Goal: Task Accomplishment & Management: Use online tool/utility

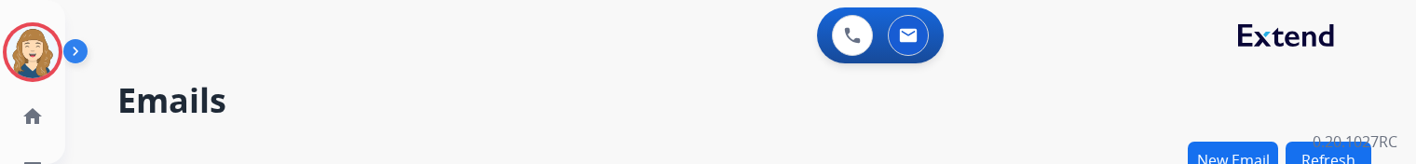
select select "**********"
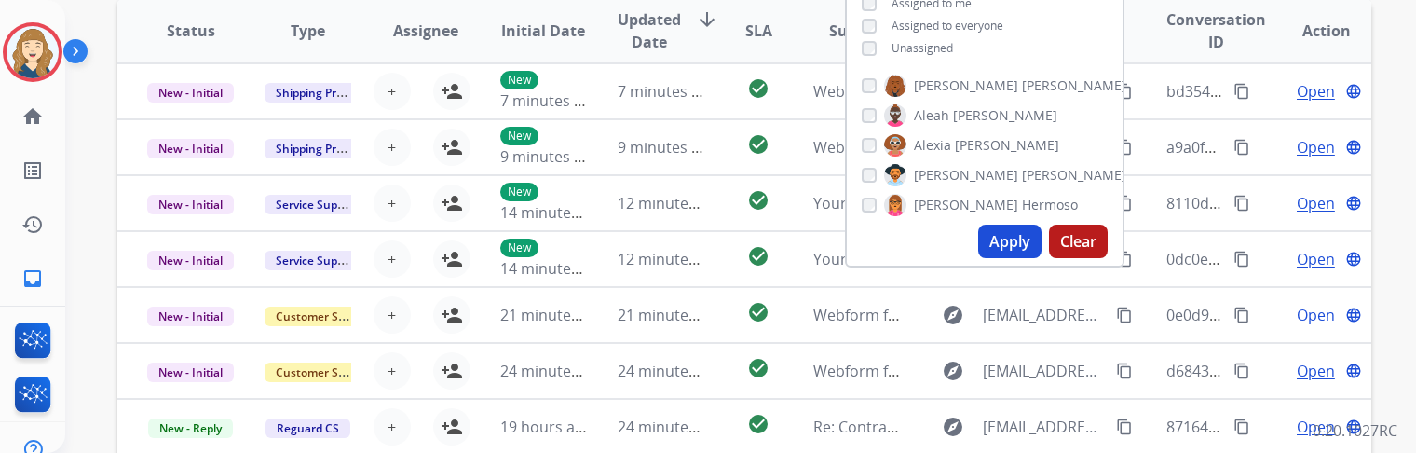
scroll to position [398, 0]
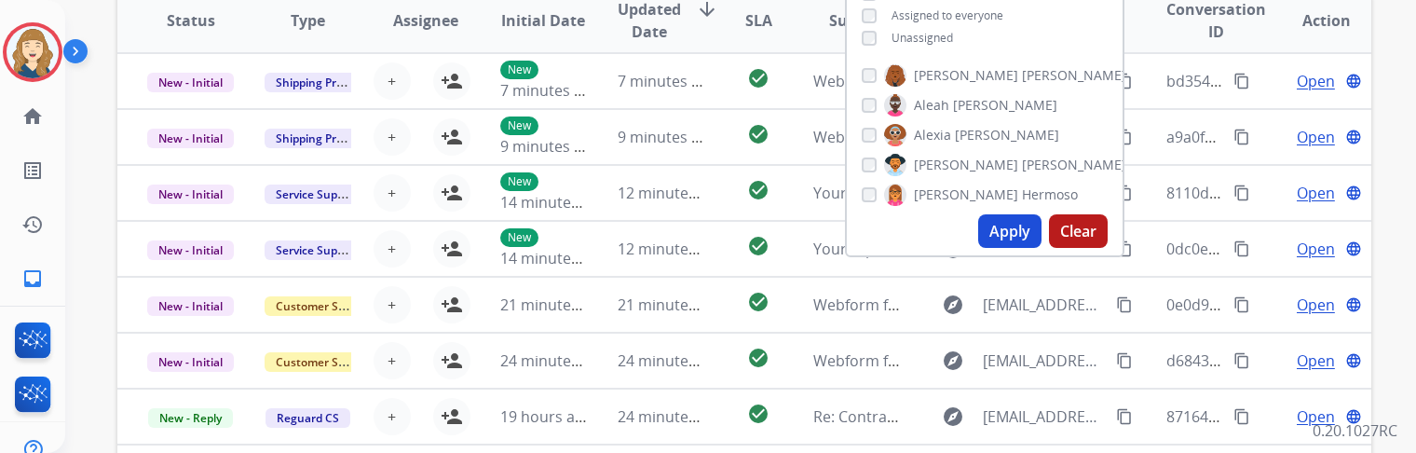
click at [1017, 163] on button "Apply" at bounding box center [1009, 231] width 63 height 34
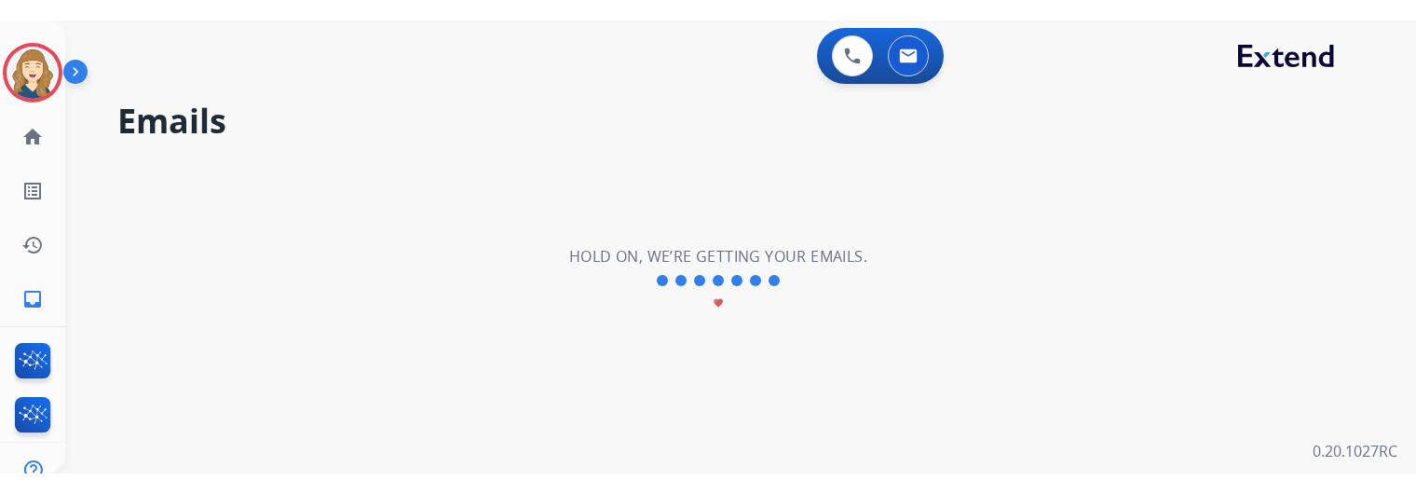
scroll to position [0, 0]
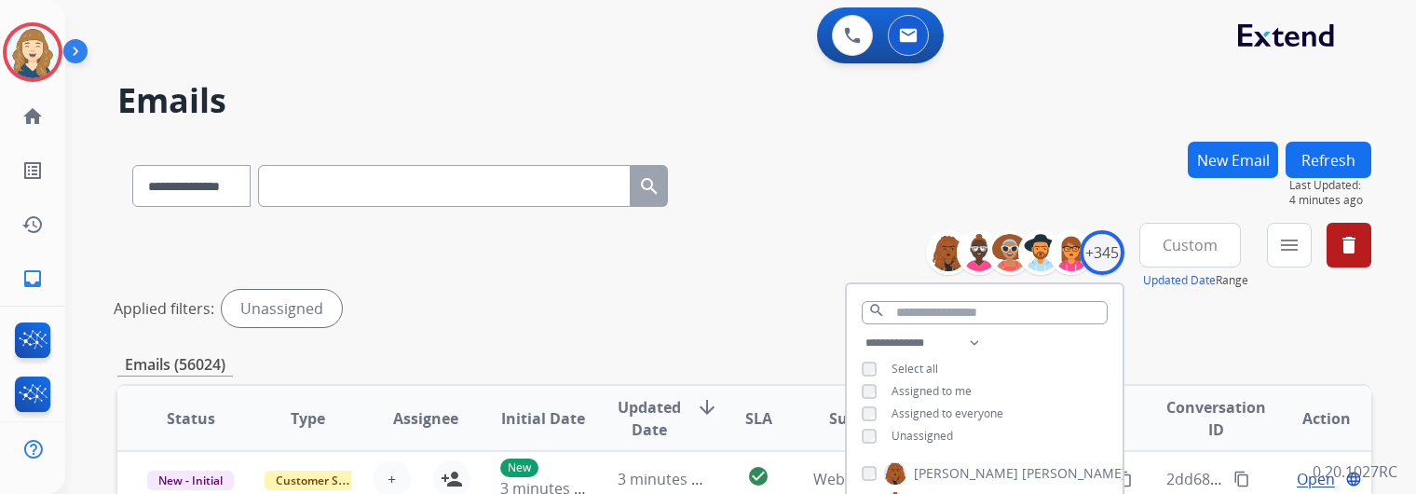
click at [812, 163] on div "**********" at bounding box center [743, 279] width 1253 height 112
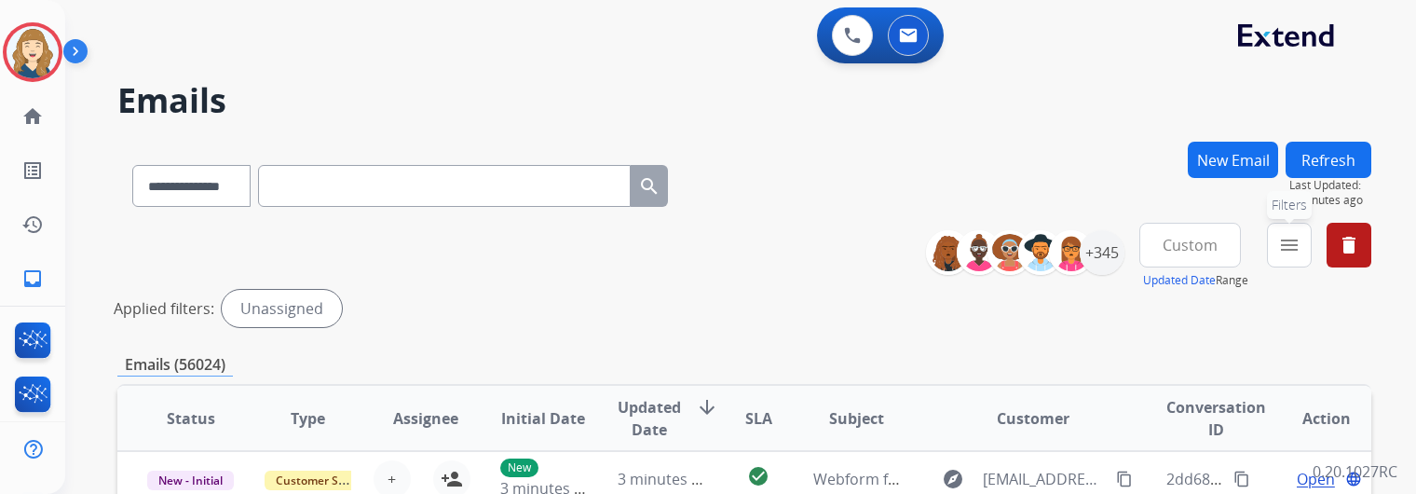
click at [1294, 163] on button "menu Filters" at bounding box center [1289, 245] width 45 height 45
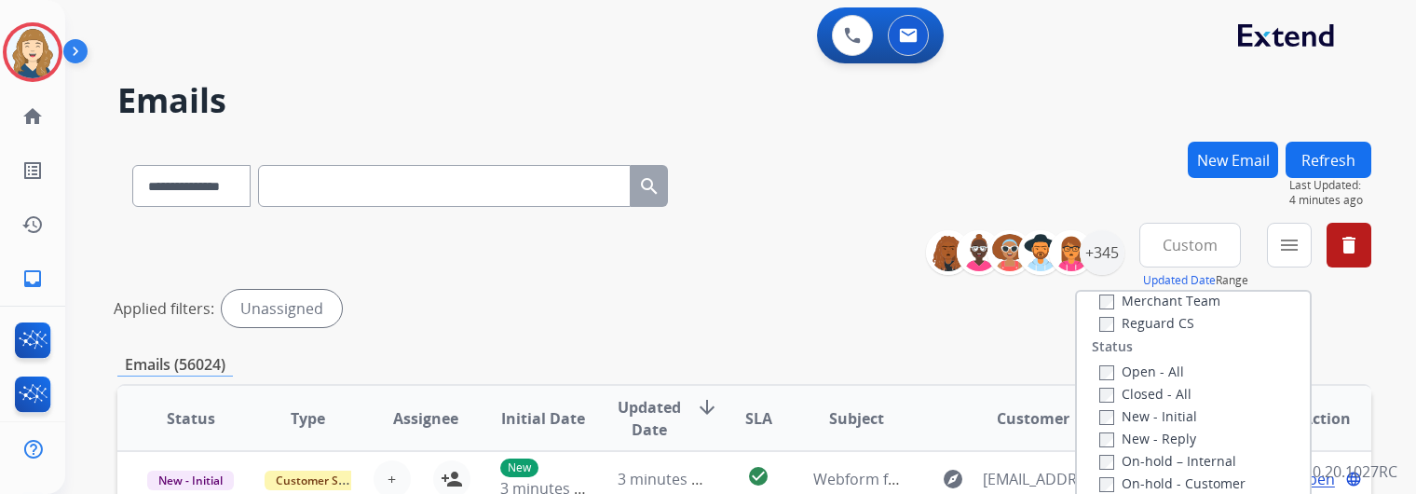
scroll to position [207, 0]
click at [1167, 163] on label "New - Initial" at bounding box center [1148, 424] width 98 height 18
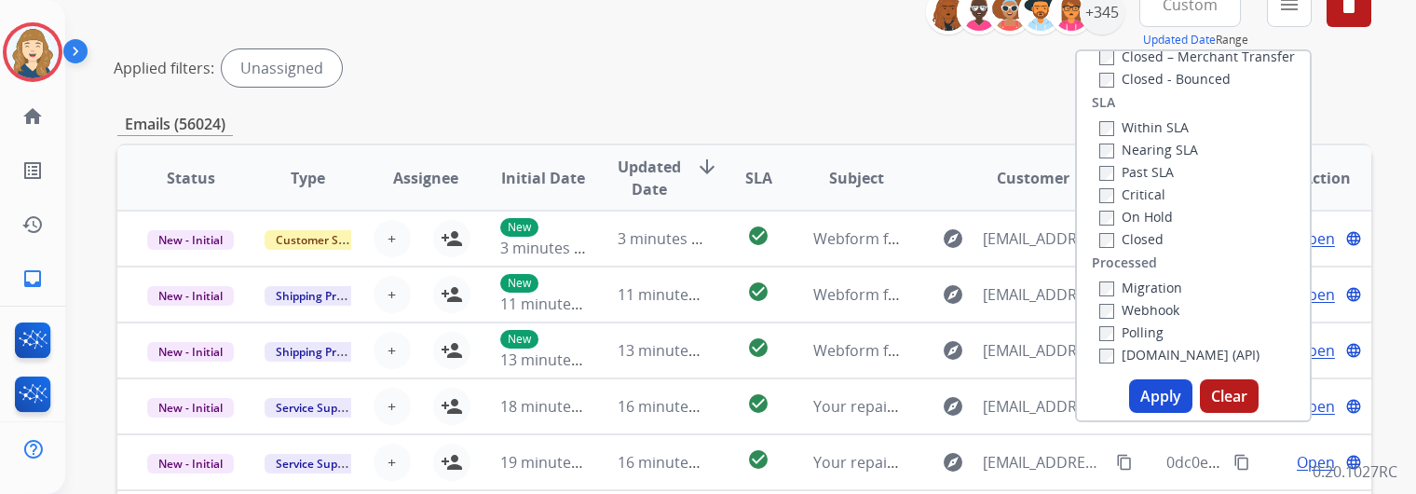
scroll to position [255, 0]
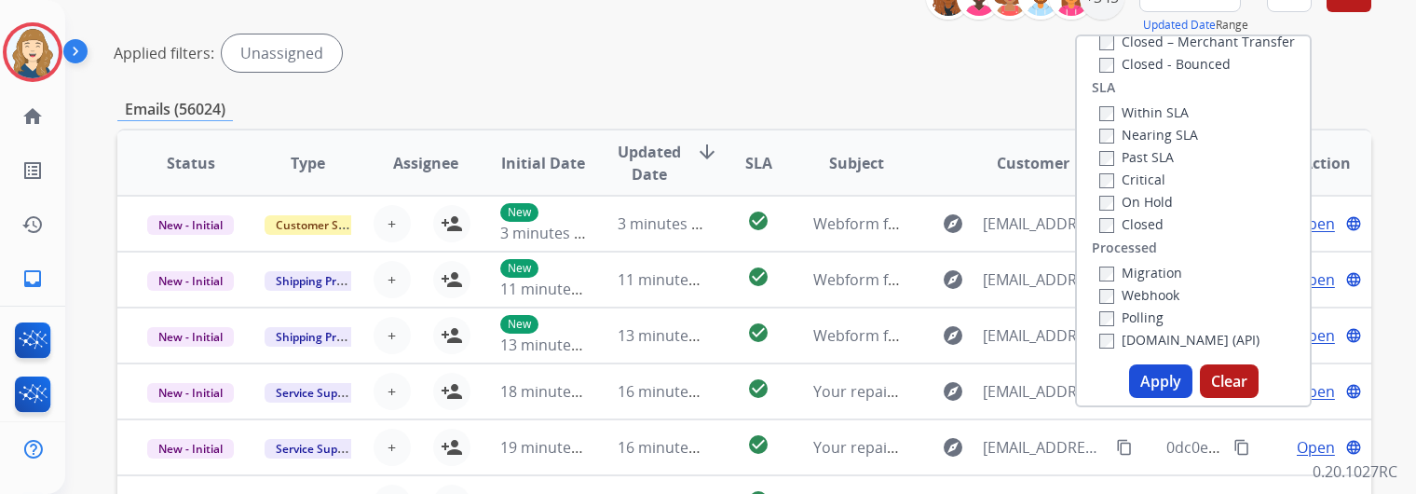
click at [1169, 163] on button "Apply" at bounding box center [1160, 381] width 63 height 34
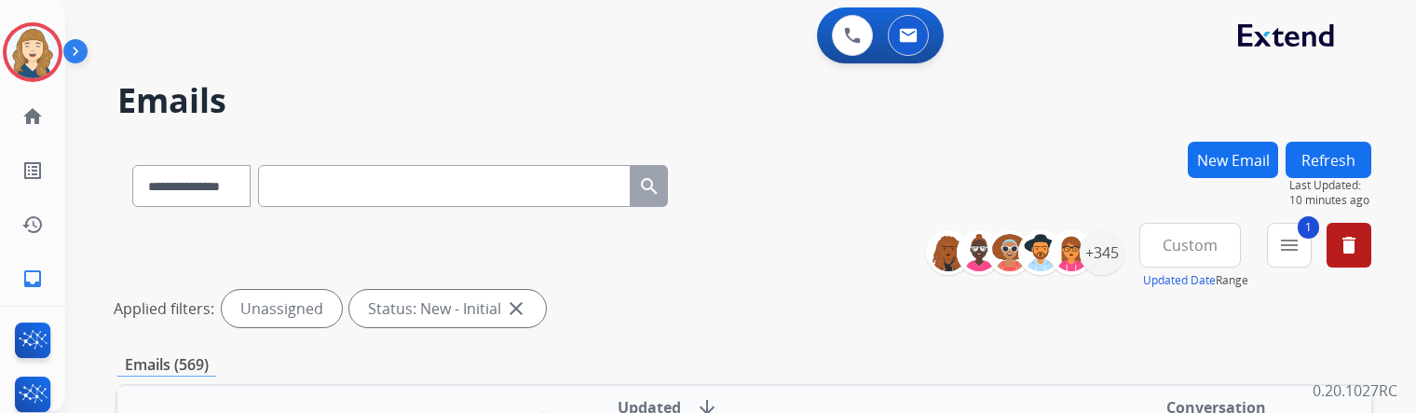
scroll to position [676, 0]
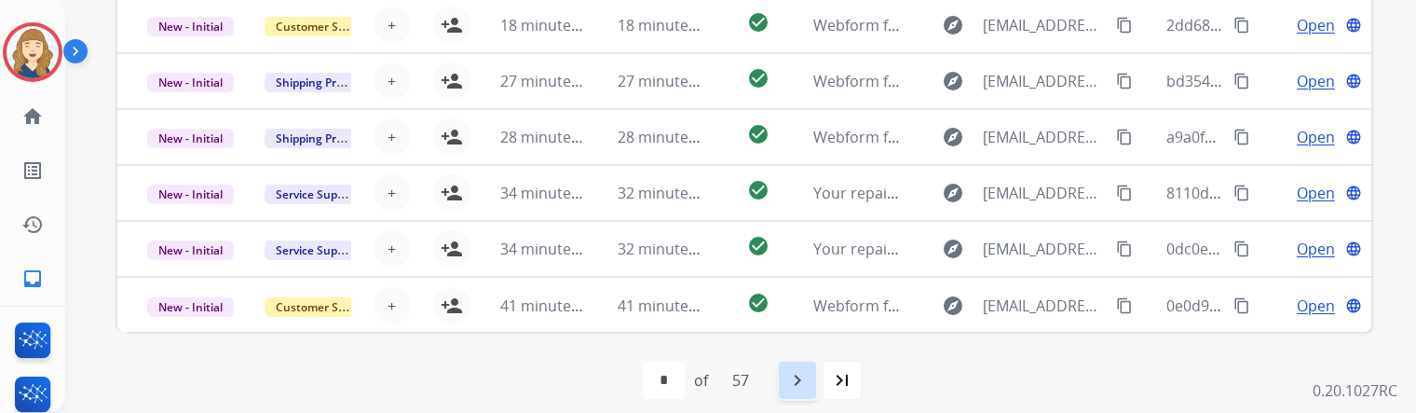
click at [808, 163] on mat-icon "navigate_next" at bounding box center [797, 380] width 22 height 22
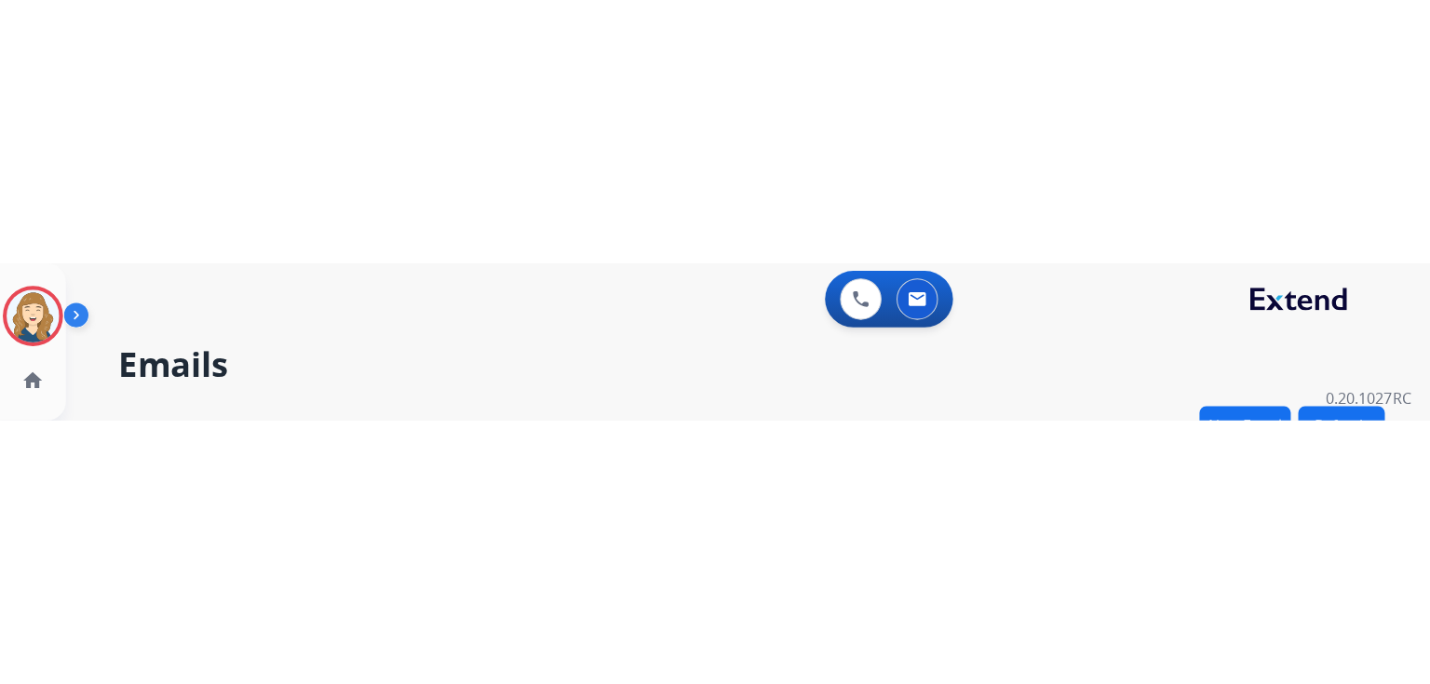
scroll to position [0, 0]
